Goal: Communication & Community: Answer question/provide support

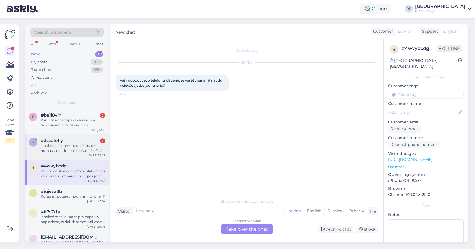
click at [82, 139] on div "#2zzafehy 1" at bounding box center [73, 140] width 64 height 5
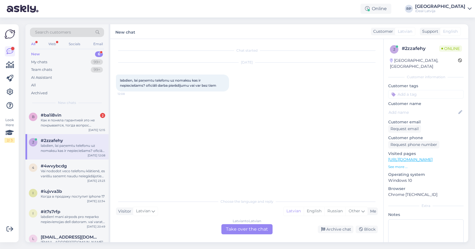
click at [257, 229] on div "Latvian to Latvian Take over the chat" at bounding box center [246, 229] width 51 height 10
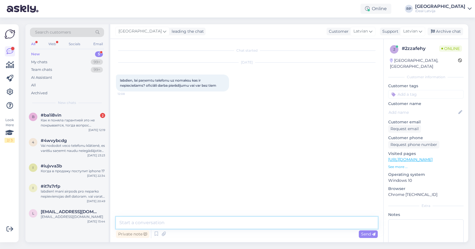
click at [253, 223] on textarea at bounding box center [247, 223] width 262 height 12
click at [273, 223] on textarea "Sveiki! To visu novērtēs banka vai ir nepieciešams bankas pārskats" at bounding box center [247, 223] width 262 height 12
type textarea "Sveiki! To visu novērtēs banka vai ir nepieciešams bankas pārskats vai nav."
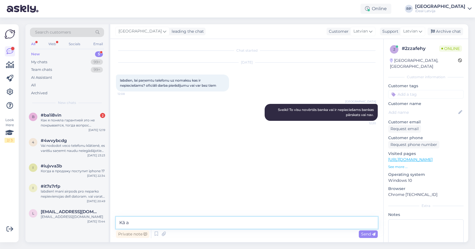
type textarea "Kā ar"
click at [75, 129] on div "b #ba1i8vin 2 Как я поняла гарантией это не покрывается, тогда вопрос предостав…" at bounding box center [66, 121] width 83 height 25
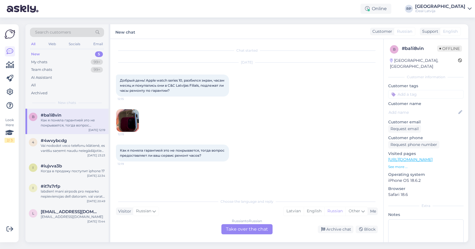
click at [131, 121] on img at bounding box center [127, 120] width 23 height 23
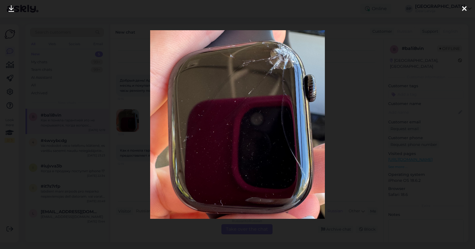
click at [463, 10] on icon at bounding box center [464, 8] width 5 height 7
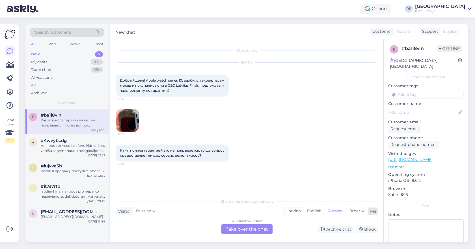
click at [296, 214] on div "Latvian" at bounding box center [293, 211] width 20 height 8
click at [243, 230] on div "Russian to Latvian Take over the chat" at bounding box center [246, 229] width 51 height 10
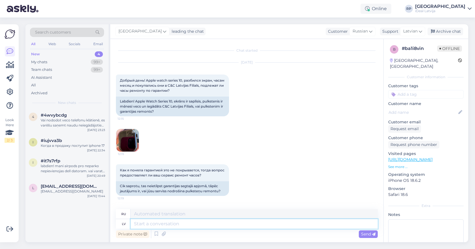
click at [191, 221] on textarea at bounding box center [253, 224] width 247 height 10
type textarea "Sveiki!"
type textarea "Привет!"
type textarea "Sveiki! Ļoti"
type textarea "Привет! Очень"
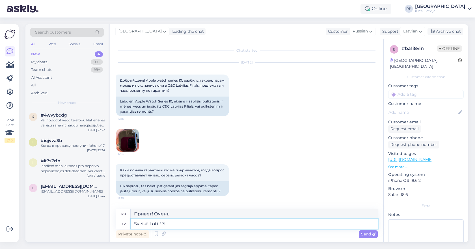
type textarea "Sveiki! Ļoti žēl k"
type textarea "Здравствуйте! Мне очень жаль."
type textarea "Sveiki! Ļoti žēl ka t"
type textarea "Здравствуйте! Мне очень жаль, что"
type textarea "Sveiki! Ļoti žēl ka tā izn"
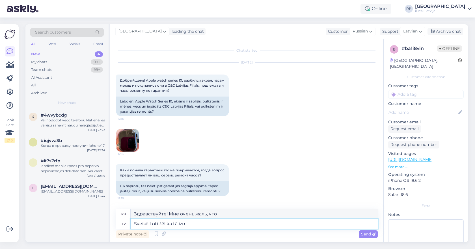
type textarea "Здравствуйте! Мне очень жаль."
type textarea "Sveiki! Ļoti žēl ka tā iznāca"
type textarea "Здравствуйте! Мне очень жаль, что всё так получилось."
type textarea "Sveiki! Ļoti žēl ka tā iznāca, bet"
type textarea "Здравствуйте! Мне очень жаль, что это произошло, но"
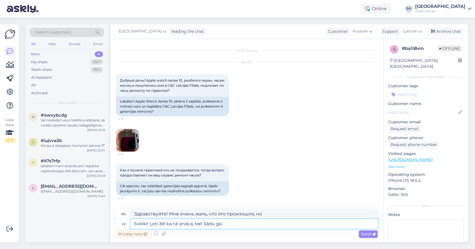
type textarea "Sveiki! Ļoti žēl ka tā iznāca, bet šādu gad"
type textarea "Здравствуйте! Мне очень жаль, что это произошло, но..."
type textarea "Sveiki! Ļoti žēl ka tā iznāca, bet šādu gadījumu n"
type textarea "Здравствуйте! Мне очень жаль, что так получилось, но такой случай..."
type textarea "Sveiki! Ļoti žēl ka tā iznāca, bet šādu gadījumu sedz tika"
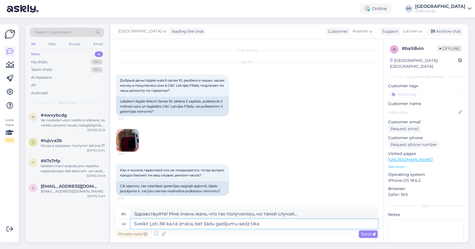
type textarea "Здравствуйте! Мне очень жаль, что это произошло, но такие случаи предусмотрены."
type textarea "Sveiki! Ļoti žēl ka tā iznāca, bet šādu gadījumu sedz tikai"
type textarea "Здравствуйте! Мне очень жаль, что это произошло, но подобные случаи подпадают п…"
type textarea "Sveiki! Ļoti žēl ka tā iznāca, bet šādu gadījumu sedz tikai apdrošināšana,"
type textarea "Здравствуйте! Мне очень жаль, что это произошло, но такие случаи покрывает толь…"
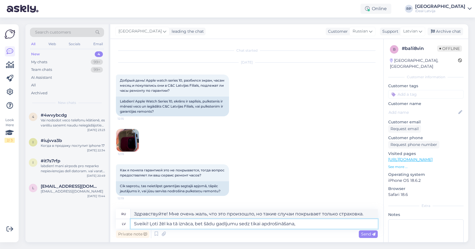
type textarea "Sveiki! Ļoti žēl ka tā iznāca, bet šādu gadījumu sedz tikai apdrošināšana,"
type textarea "Здравствуйте! Мне очень жаль, что это произошло, но такой случай покрывается то…"
type textarea "Sveiki! Ļoti žēl ka tā iznāca, bet šādu gadījumu sedz tikai apdrošināšana, un ja"
type textarea "Здравствуйте! Мне очень жаль, что это произошло, но такое событие покрывается т…"
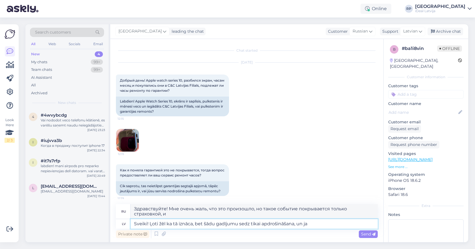
type textarea "Sveiki! Ļoti žēl ka tā iznāca, bet šādu gadījumu sedz tikai apdrošināšana, un j…"
type textarea "Здравствуйте! Мне очень жаль, что это произошло, но такой случай покрывается то…"
type textarea "Sveiki! Ļoti žēl ka tā iznāca, bet šādu gadījumu sedz tikai apdrošināšana, un j…"
type textarea "Здравствуйте! Мне очень жаль, что это произошло, но такие случаи покрываются то…"
type textarea "Sveiki! Ļoti žēl ka tā iznāca, bet šādu gadījumu sedz tikai apdrošināšana, un j…"
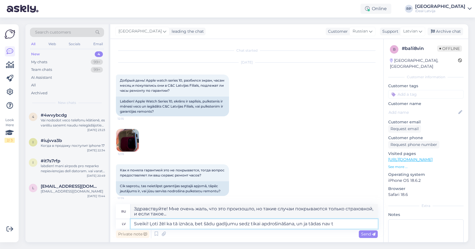
type textarea "Здравствуйте! Мне очень жаль, что так получилось, но такой случай покрывается т…"
type textarea "Sveiki! Ļoti žēl ka tā iznāca, bet šādu gadījumu sedz tikai apdrošināšana, un j…"
type textarea "Здравствуйте! Мне очень жаль, что так получилось, но такой случай покрывается т…"
type textarea "Sveiki! Ļoti žēl ka tā iznāca, bet šādu gadījumu sedz tikai apdrošināšana, un j…"
type textarea "Здравствуйте! Мне очень жаль, что так получилось, но такой случай покрывается т…"
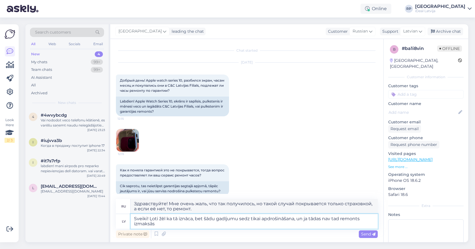
type textarea "Sveiki! Ļoti žēl ka tā iznāca, bet šādu gadījumu sedz tikai apdrošināšana, un j…"
type textarea "Здравствуйте! Мне очень жаль, что так получилось, но такой случай покрывается т…"
type textarea "Sveiki! Ļoti žēl ka tā iznāca, bet šādu gadījumu sedz tikai apdrošināšana, un j…"
type textarea "Здравствуйте! Мне очень жаль, что так получилось, но такие случаи покрываются т…"
type textarea "Sveiki! Ļoti žēl ka tā iznāca, bet šādu gadījumu sedz tikai apdrošināšana, un j…"
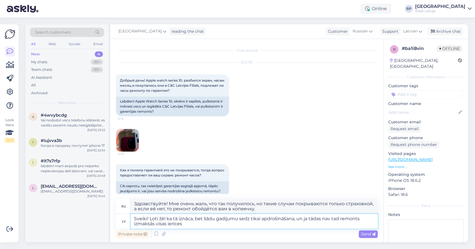
type textarea "Здравствуйте! Мне очень жаль, что так получилось, но такие случаи покрываются т…"
type textarea "Sveiki! Ļoti žēl ka tā iznāca, bet šādu gadījumu sedz tikai apdrošināšana, un j…"
type textarea "Здравствуйте! Мне очень жаль, что так получилось, но такие случаи покрываются т…"
type textarea "Sveiki! Ļoti žēl ka tā iznāca, bet šādu gadījumu sedz tikai apdrošināšana, un j…"
type textarea "Здравствуйте! Мне очень жаль, что так получилось, но такой случай покрывается т…"
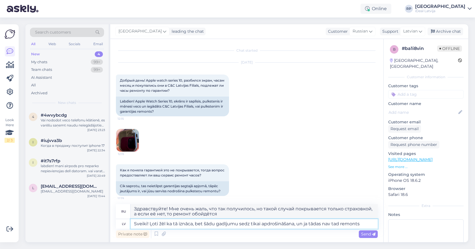
type textarea "Sveiki! Ļoti žēl ka tā iznāca, bet šādu gadījumu sedz tikai apdrošināšana, un j…"
type textarea "Здравствуйте! Мне очень жаль, что так получилось, но такой случай покрывается т…"
type textarea "Sveiki! Ļoti žēl ka tā iznāca, bet šādu gadījumu sedz tikai apdrošināšana, un j…"
type textarea "Здравствуйте! Мне очень жаль, что так получилось, но такой случай покрывается т…"
type textarea "Sveiki! Ļoti žēl ka tā iznāca, bet šādu gadījumu sedz tikai apdrošināšana, un j…"
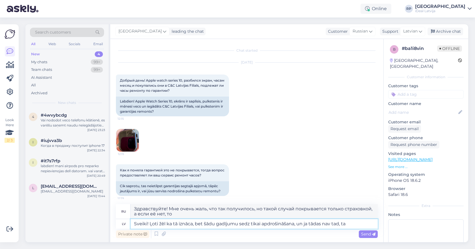
type textarea "Здравствуйте! Мне очень жаль, что так получилось, но такой случай покрывается т…"
type textarea "Sveiki! Ļoti žēl ka tā iznāca, bet šādu gadījumu sedz tikai apdrošināšana, un j…"
type textarea "Здравствуйте! Мне очень жаль, что так получилось, но такой случай покрывается т…"
type textarea "Sveiki! Ļoti žēl ka tā iznāca, bet šādu gadījumu sedz tikai apdrošināšana, un j…"
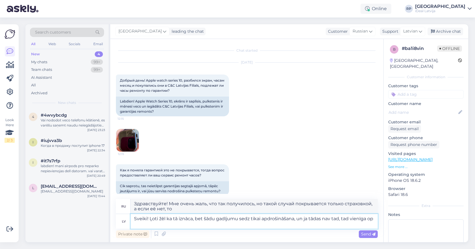
type textarea "Здравствуйте! Мне очень жаль, что так получилось, но такой случай покрывается т…"
type textarea "Sveiki! Ļoti žēl ka tā iznāca, bet šādu gadījumu sedz tikai apdrošināšana, un j…"
type textarea "Здравствуйте! Мне очень жаль, что так получилось, но такой случай покрывается т…"
type textarea "Sveiki! Ļoti žēl ka tā iznāca, bet šādu gadījumu sedz tikai apdrošināšana, un j…"
type textarea "Здравствуйте! Мне очень жаль, что так получилось, но такой случай покрывается т…"
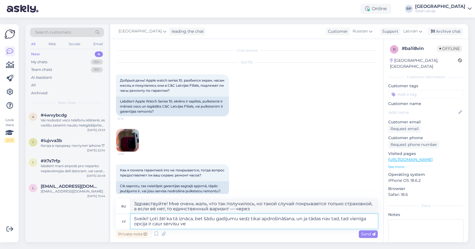
type textarea "Sveiki! Ļoti žēl ka tā iznāca, bet šādu gadījumu sedz tikai apdrošināšana, un j…"
type textarea "Здравствуйте! Мне очень жаль, что так получилось, но такие случаи покрываются т…"
type textarea "Sveiki! Ļoti žēl ka tā iznāca, bet šādu gadījumu sedz tikai apdrošināšana, un j…"
type textarea "Здравствуйте! Мне очень жаль, что так получилось, но такие случаи покрываются т…"
type textarea "Sveiki! Ļoti žēl ka tā iznāca, bet šādu gadījumu sedz tikai apdrošināšana, un j…"
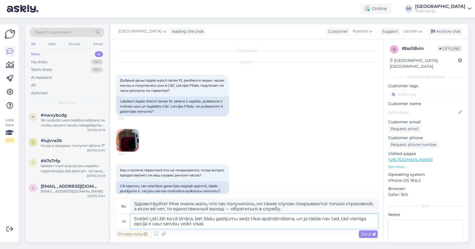
type textarea "Здравствуйте! Мне очень жаль, что так получилось, но такой случай покрывается т…"
type textarea "Sveiki! Ļoti žēl ka tā iznāca, bet šādu gadījumu sedz tikai apdrošināšana, un j…"
type textarea "Здравствуйте! Мне очень жаль, что так произошло, но такие случаи покрываются то…"
type textarea "Sveiki! Ļoti žēl ka tā iznāca, bet šādu gadījumu sedz tikai apdrošināšana, un j…"
type textarea "Здравствуйте! Мне очень жаль, что так получилось, но такой случай покрывается т…"
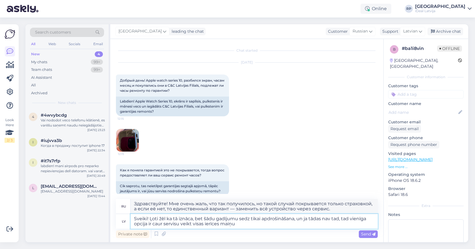
click at [349, 218] on textarea "Sveiki! Ļoti žēl ka tā iznāca, bet šādu gadījumu sedz tikai apdrošināšana, un j…" at bounding box center [253, 221] width 247 height 15
click at [271, 224] on textarea "Sveiki! Ļoti žēl ka tā iznāca, bet šādu gadījumu sedz tikai apdrošināšana, un j…" at bounding box center [253, 221] width 247 height 15
type textarea "Sveiki! Ļoti žēl ka tā iznāca, bet šādu gadījumu sedz tikai apdrošināšana, un j…"
type textarea "Здравствуйте! Мне очень жаль, что так получилось, но такой случай покрывается т…"
type textarea "Sveiki! Ļoti žēl ka tā iznāca, bet šādu gadījumu sedz tikai apdrošināšana, un j…"
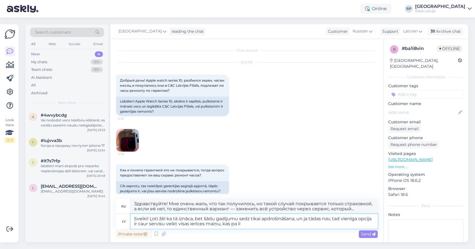
type textarea "Здравствуйте! Мне очень жаль, что так произошло, но такой случай покрывается то…"
type textarea "Sveiki! Ļoti žēl ka tā iznāca, bet šādu gadījumu sedz tikai apdrošināšana, un j…"
type textarea "Здравствуйте! Мне очень жаль, что так получилось, но такие случаи покрываются т…"
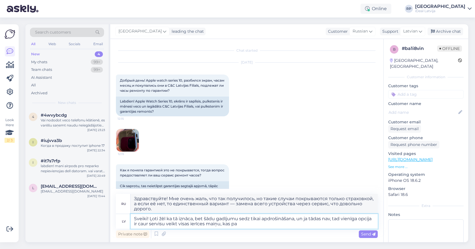
type textarea "Sveiki! Ļoti žēl ka tā iznāca, bet šādu gadījumu sedz tikai apdrošināšana, un j…"
type textarea "Здравствуйте! Мне очень жаль, что так произошло, но такой случай покрывается то…"
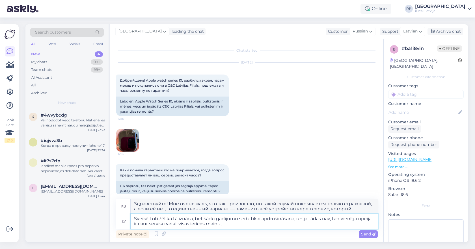
type textarea "Sveiki! Ļoti žēl ka tā iznāca, bet šādu gadījumu sedz tikai apdrošināšana, un j…"
type textarea "Здравствуйте! Мне очень жаль, что так получилось, но такой случай покрывается т…"
type textarea "Sveiki! Ļoti žēl ka tā iznāca, bet šādu gadījumu sedz tikai apdrošināšana, un j…"
type textarea "Здравствуйте! Мне очень жаль, что так получилось, но такой случай покрывается т…"
type textarea "Sveiki! Ļoti žēl ka tā iznāca, bet šādu gadījumu sedz tikai apdrošināšana, un j…"
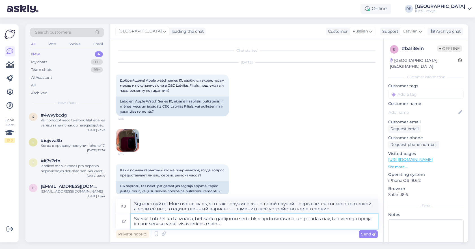
type textarea "Здравствуйте! Мне очень жаль, что так произошло, но подобные случаи покрываются…"
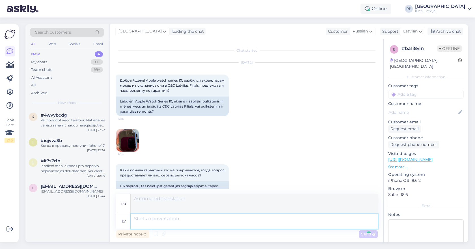
scroll to position [57, 0]
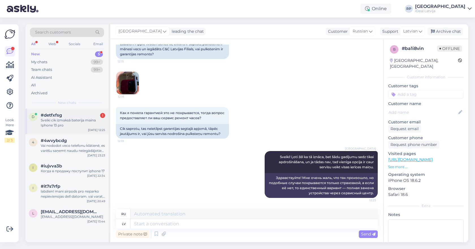
click at [80, 125] on div "Sveiki cik izmaksā baterija maina Iphone 13 pro" at bounding box center [73, 123] width 64 height 10
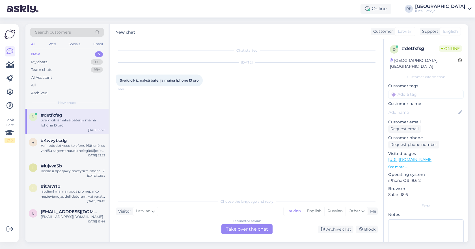
click at [242, 226] on div "Latvian to Latvian Take over the chat" at bounding box center [246, 229] width 51 height 10
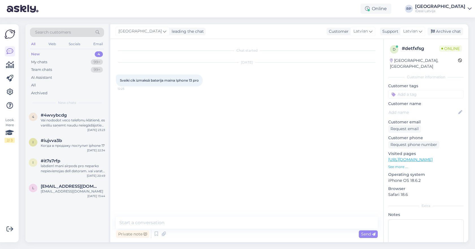
click at [230, 217] on div "Chat started [DATE] Sveiki cik izmaksā baterija maina Iphone 13 pro 12:25 Priva…" at bounding box center [246, 140] width 273 height 203
click at [232, 221] on textarea at bounding box center [247, 223] width 262 height 12
type textarea "Sveiki! 89 eiro."
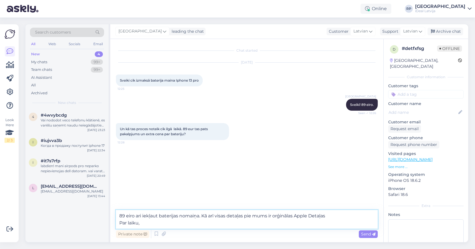
click at [327, 213] on textarea "89 eiro ari iekļaut baterijas nomaiņa. Kā arī visas detaļas pie mums ir orģināl…" at bounding box center [247, 219] width 262 height 19
click at [237, 227] on textarea "89 eiro ari iekļaut baterijas nomaiņa. Kā arī visas detaļas pie mums ir orģināl…" at bounding box center [247, 219] width 262 height 19
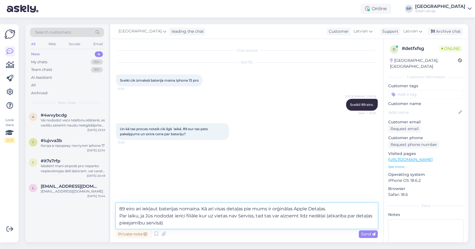
click at [230, 223] on textarea "89 eiro ari iekļaut baterijas nomaiņa. Kā arī visas detaļas pie mums ir orģināl…" at bounding box center [247, 216] width 262 height 26
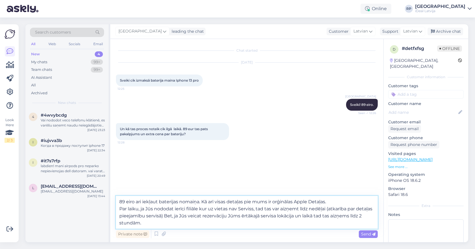
type textarea "89 eiro ari iekļaut baterijas nomaiņa. Kā arī visas detaļas pie mums ir orģināl…"
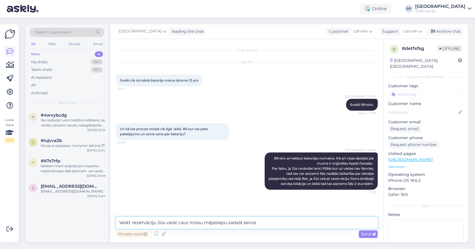
type textarea "Veikt rezervācīju Jūs varat caur mūsu mājaslapu sadaļā serviss"
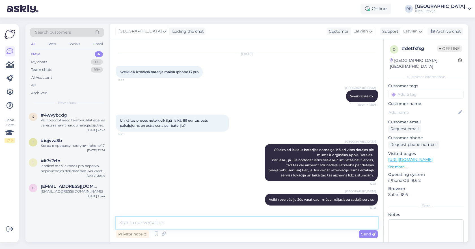
paste textarea "[URL][DOMAIN_NAME]"
type textarea "[URL][DOMAIN_NAME]"
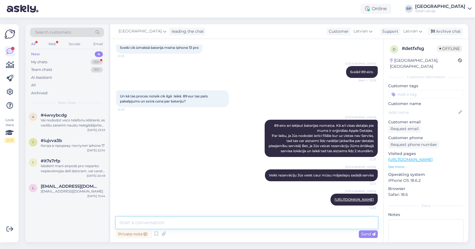
scroll to position [0, 0]
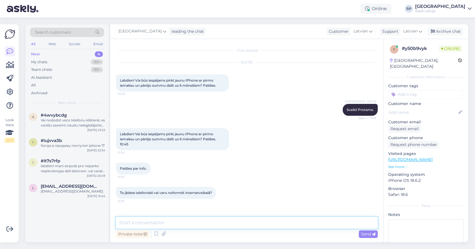
click at [173, 221] on textarea at bounding box center [247, 223] width 262 height 12
click at [143, 223] on textarea "Es domāju ka arī būs iespējams" at bounding box center [247, 223] width 262 height 12
click at [191, 219] on textarea "Es domāju, ka arī būs iespējams" at bounding box center [247, 223] width 262 height 12
click at [227, 223] on textarea "Es domāju, ka arī būs iespējams internetveikalā" at bounding box center [247, 223] width 262 height 12
type textarea "Es domāju, ka arī būs iespējams internetveikalā, konkrēti nemācēšu pateikt."
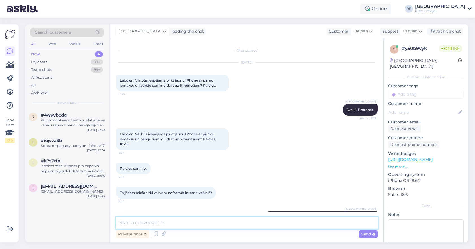
scroll to position [23, 0]
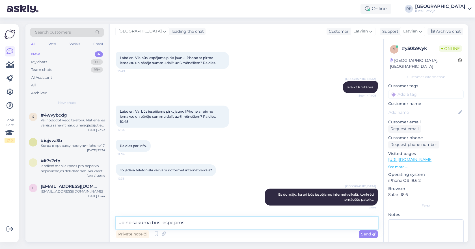
click at [208, 225] on textarea "Jo no sākuma būs iespējams" at bounding box center [247, 223] width 262 height 12
type textarea "Jo no sākuma būs iespējams veikt priekšpasūtījumu."
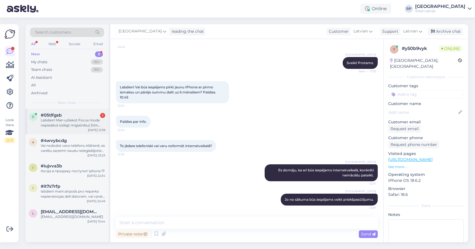
click at [99, 118] on div "Labdien! Man uzliekot Focus mode nepiedāvā izslēgt miglainību( Dim lock blur) m…" at bounding box center [73, 123] width 64 height 10
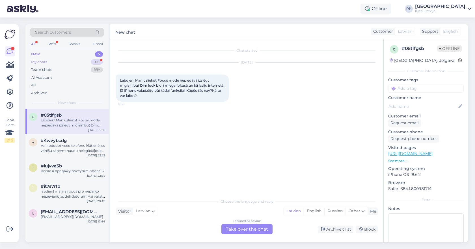
click at [97, 61] on div "99+" at bounding box center [97, 62] width 12 height 6
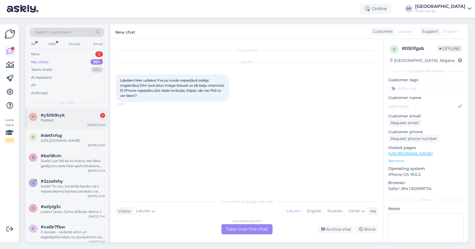
click at [82, 118] on div "Paldies!" at bounding box center [73, 120] width 64 height 5
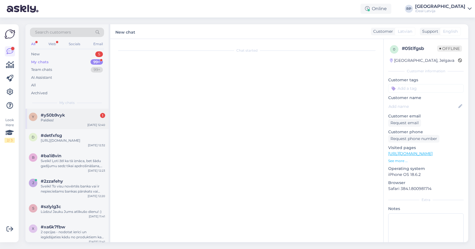
scroll to position [71, 0]
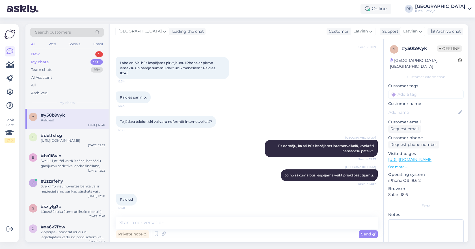
click at [72, 55] on div "New 5" at bounding box center [67, 54] width 74 height 8
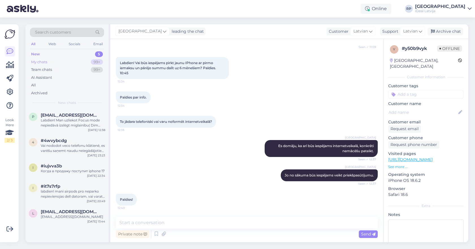
click at [76, 58] on div "My chats 99+" at bounding box center [67, 62] width 74 height 8
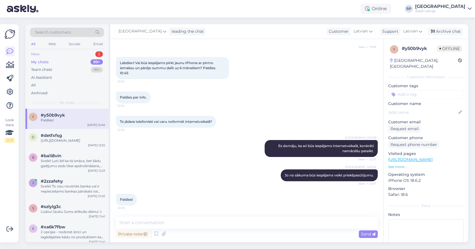
click at [95, 53] on div "5" at bounding box center [99, 54] width 8 height 6
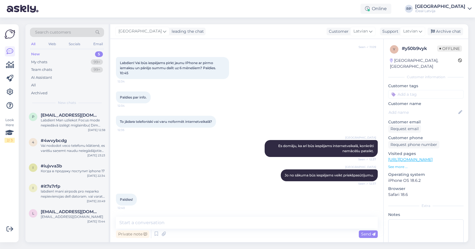
click at [73, 54] on div "New 5" at bounding box center [67, 54] width 74 height 8
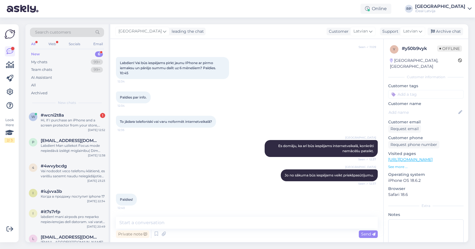
scroll to position [0, 0]
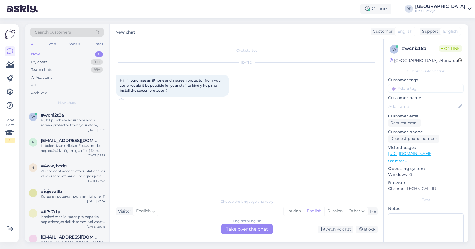
click at [258, 229] on div "English to English Take over the chat" at bounding box center [246, 229] width 51 height 10
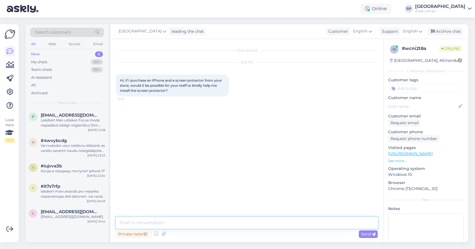
click at [249, 221] on textarea at bounding box center [247, 223] width 262 height 12
type textarea "Hello, of course! No problem."
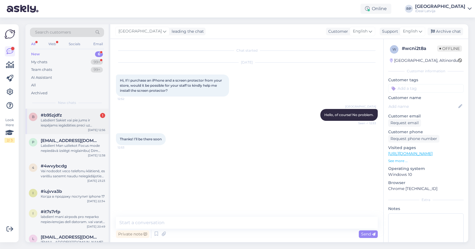
click at [92, 123] on div "Labdien! Sakiet vai pie jums ir iespējams iegādāties preci uz nomaksu?" at bounding box center [73, 123] width 64 height 10
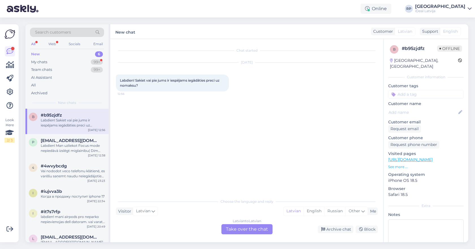
click at [256, 225] on div "Latvian to Latvian Take over the chat" at bounding box center [246, 229] width 51 height 10
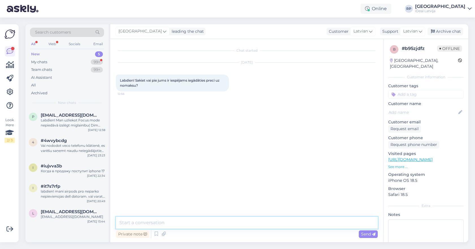
click at [255, 221] on textarea at bounding box center [247, 223] width 262 height 12
type textarea "Sveiki! Jā protams!"
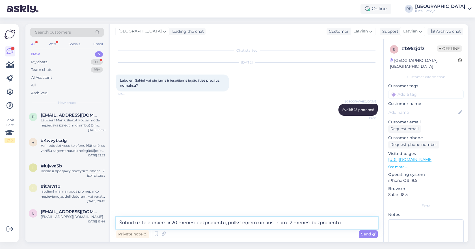
click at [193, 223] on textarea "Šobrīd uz telefoniem ir 20 mēnēši bezprocentu, pulksteņiem un austiņām 12 mēneš…" at bounding box center [247, 223] width 262 height 12
click at [350, 223] on textarea "Šobrīd uz telefoniem ir 20 mēneši bezprocentu, pulksteņiem un austiņām 12 mēneš…" at bounding box center [247, 223] width 262 height 12
type textarea "Šobrīd uz telefoniem ir 20 mēneši bezprocentu, pulksteņiem un austiņām 12 mēneš…"
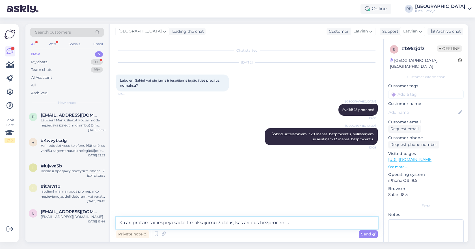
type textarea "Kā arī protams ir iespēja sadalīt maksājumu 3 daļās, kas arī būs bezprocentu."
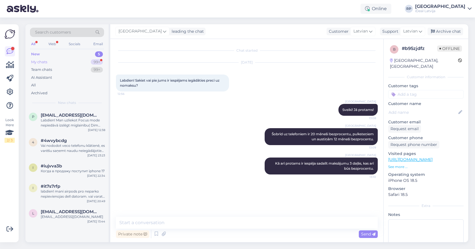
click at [66, 61] on div "My chats 99+" at bounding box center [67, 62] width 74 height 8
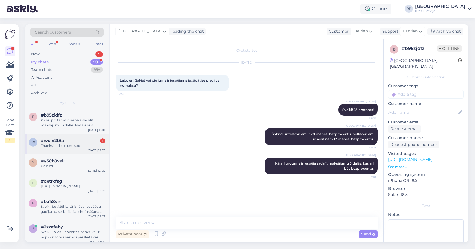
click at [73, 146] on div "Thanks! I’ll be there soon" at bounding box center [73, 145] width 64 height 5
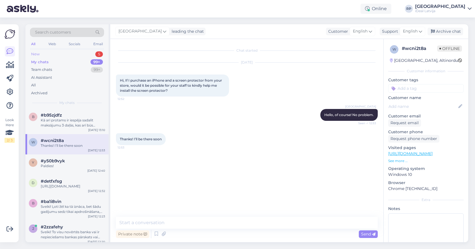
click at [88, 55] on div "New 5" at bounding box center [67, 54] width 74 height 8
